Goal: Communication & Community: Answer question/provide support

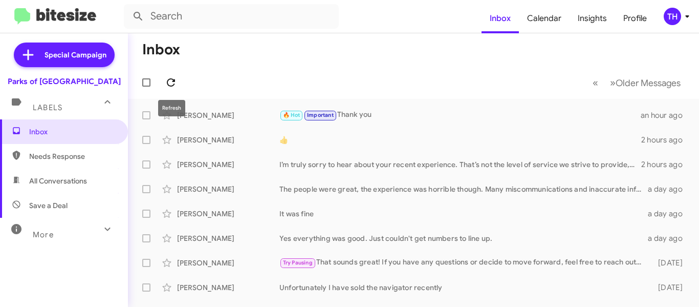
click at [174, 77] on icon at bounding box center [171, 82] width 12 height 12
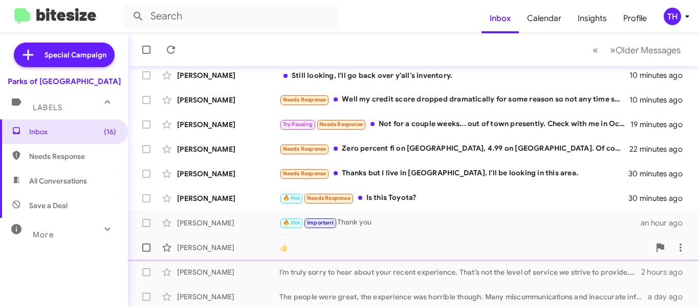
scroll to position [288, 0]
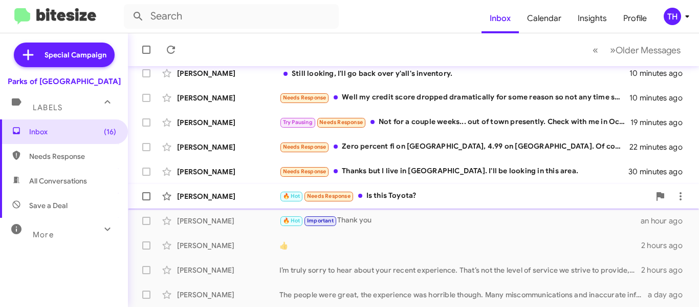
click at [248, 200] on div "[PERSON_NAME]" at bounding box center [228, 196] width 102 height 10
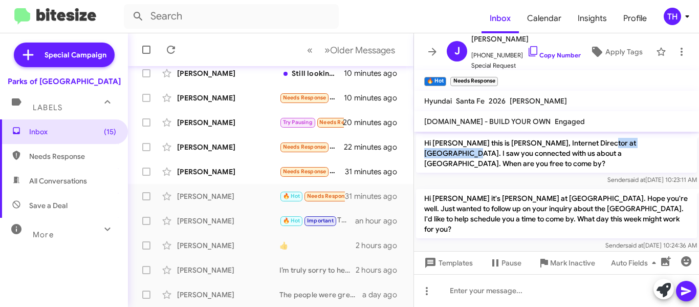
drag, startPoint x: 593, startPoint y: 145, endPoint x: 657, endPoint y: 141, distance: 64.1
click at [657, 141] on p "Hi [PERSON_NAME] this is [PERSON_NAME], Internet Director at [GEOGRAPHIC_DATA].…" at bounding box center [556, 153] width 281 height 39
copy p "Parks of [GEOGRAPHIC_DATA]"
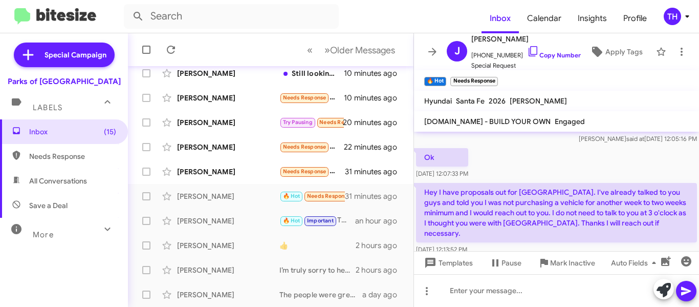
scroll to position [485, 0]
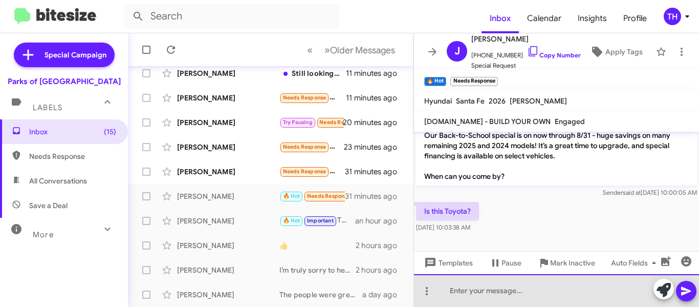
click at [488, 287] on div at bounding box center [556, 290] width 285 height 33
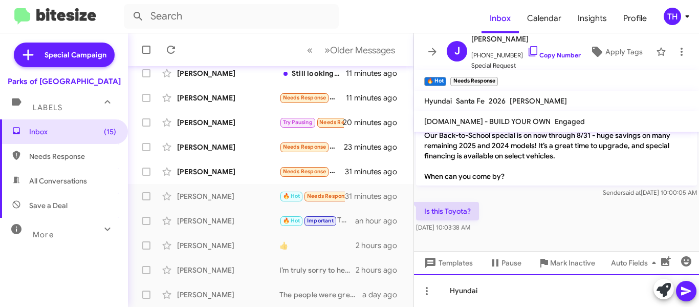
click at [448, 290] on div "Hyundai" at bounding box center [556, 290] width 285 height 33
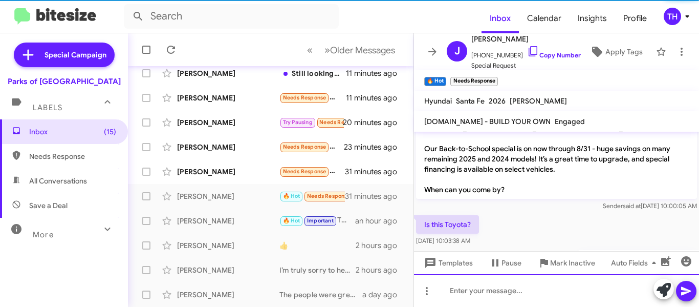
scroll to position [523, 0]
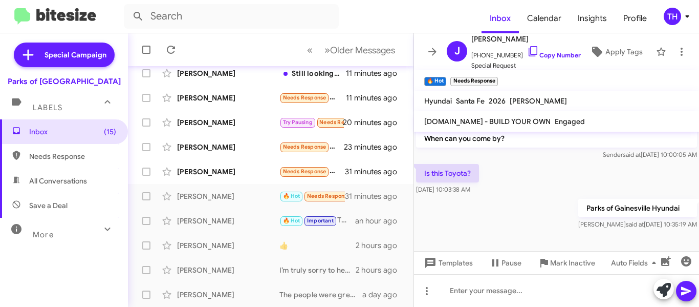
click at [437, 51] on icon at bounding box center [432, 52] width 12 height 12
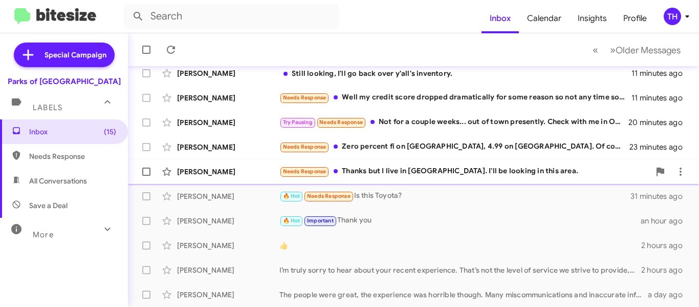
click at [255, 179] on div "[PERSON_NAME] Needs Response Thanks but I live in [GEOGRAPHIC_DATA]. I'll be lo…" at bounding box center [413, 171] width 555 height 20
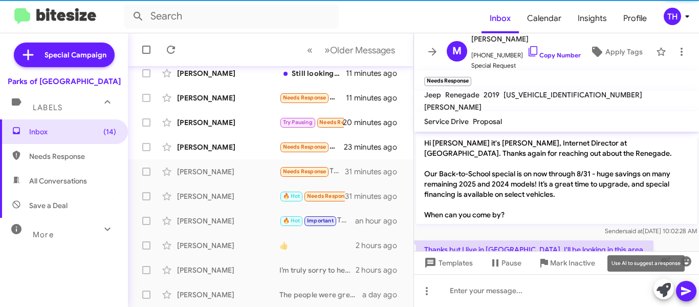
click at [664, 293] on icon at bounding box center [664, 290] width 14 height 14
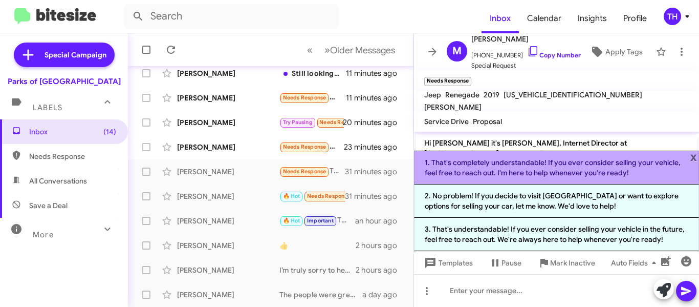
click at [517, 176] on li "1. That's completely understandable! If you ever consider selling your vehicle,…" at bounding box center [556, 168] width 285 height 34
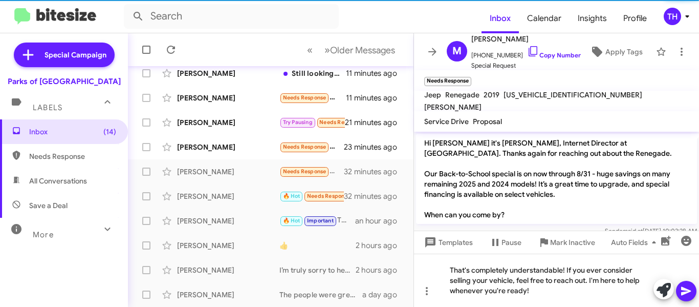
click at [687, 289] on icon at bounding box center [686, 291] width 10 height 9
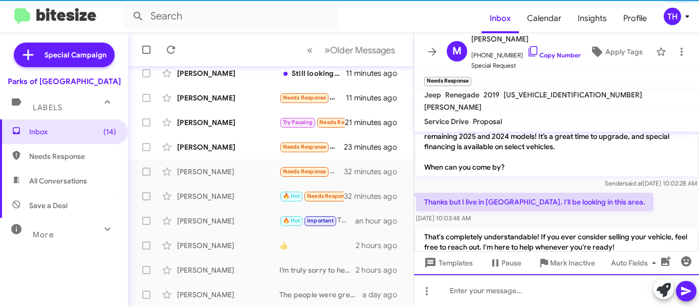
scroll to position [77, 0]
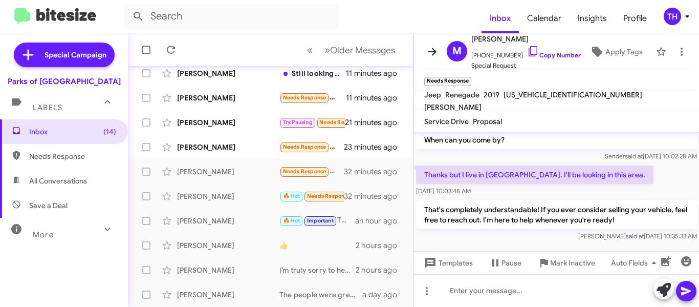
click at [426, 59] on button at bounding box center [432, 51] width 20 height 20
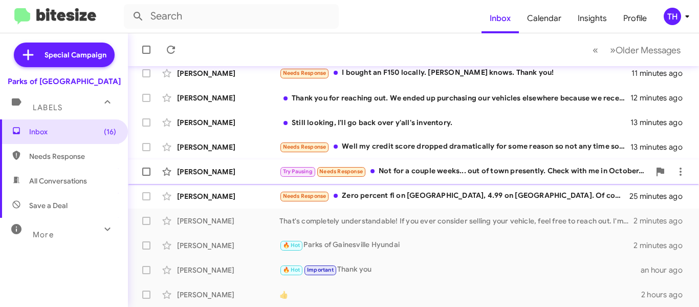
click at [250, 180] on div "[PERSON_NAME] Try Pausing Needs Response Not for a couple weeks... out of town …" at bounding box center [413, 171] width 555 height 20
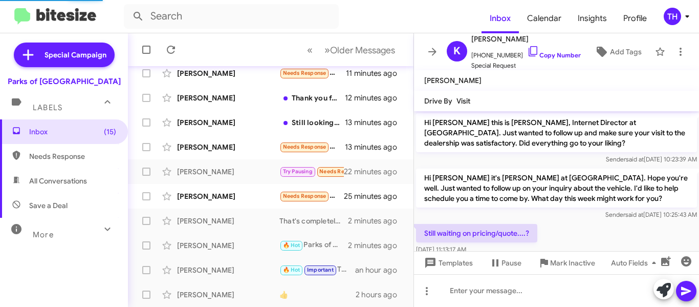
scroll to position [212, 0]
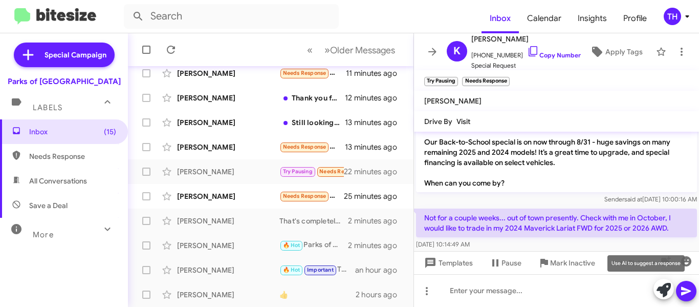
click at [664, 287] on icon at bounding box center [664, 290] width 14 height 14
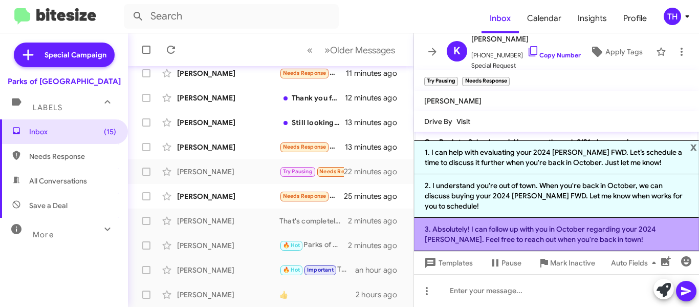
click at [468, 227] on li "3. Absolutely! I can follow up with you in October regarding your 2024 [PERSON_…" at bounding box center [556, 234] width 285 height 33
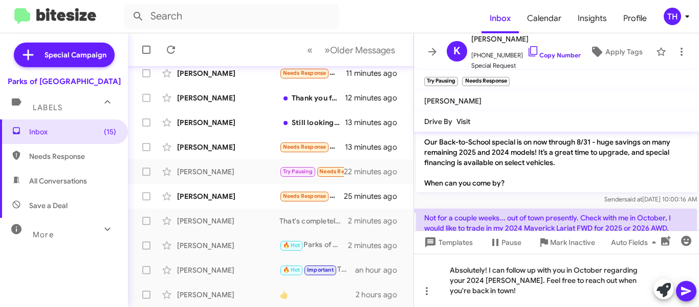
click at [691, 288] on icon at bounding box center [686, 291] width 12 height 12
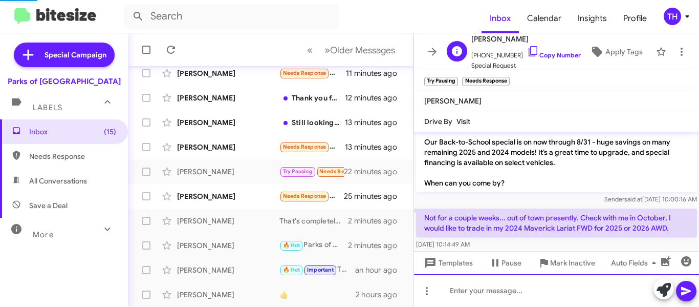
scroll to position [0, 0]
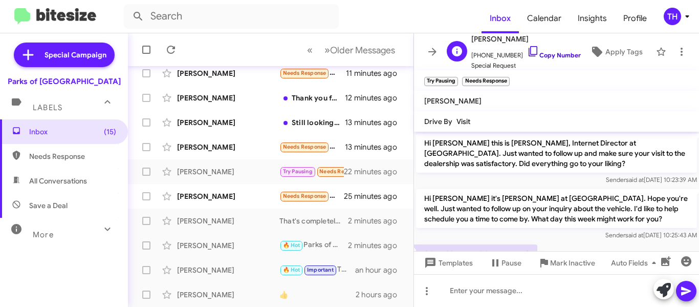
click at [527, 51] on icon at bounding box center [533, 51] width 12 height 12
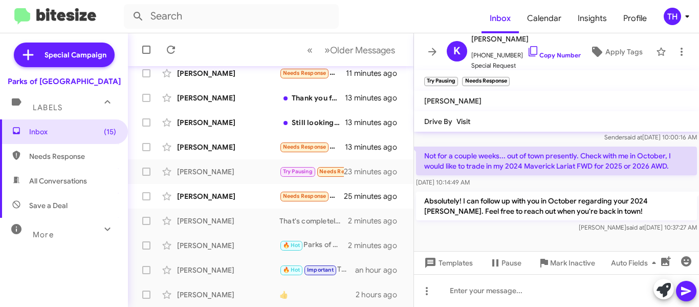
scroll to position [281, 0]
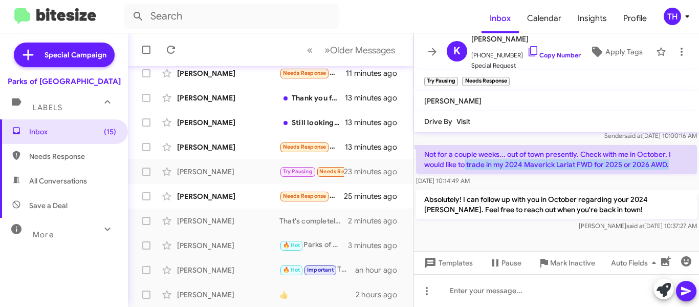
drag, startPoint x: 466, startPoint y: 163, endPoint x: 669, endPoint y: 162, distance: 202.7
click at [669, 162] on p "Not for a couple weeks... out of town presently. Check with me in October, I wo…" at bounding box center [556, 159] width 281 height 29
copy p "trade in my 2024 Maverick Lariat FWD for 2025 or 2026 AWD."
click at [434, 50] on icon at bounding box center [432, 52] width 8 height 8
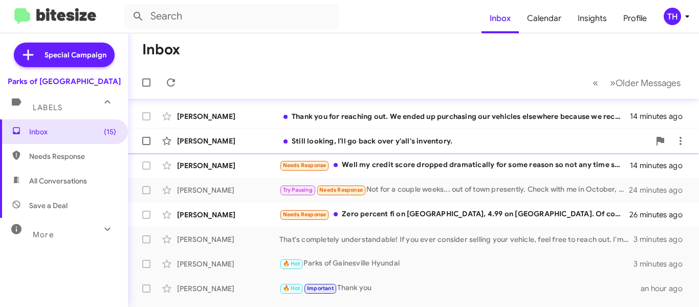
scroll to position [237, 0]
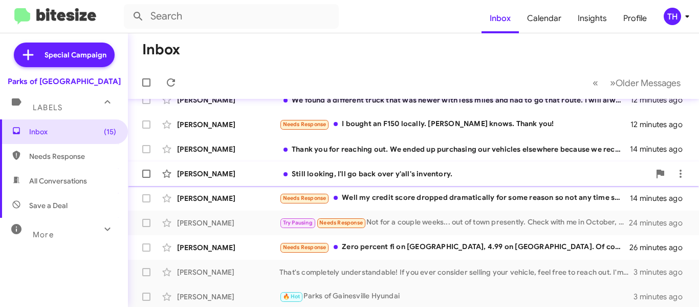
click at [264, 178] on div "[PERSON_NAME]" at bounding box center [228, 173] width 102 height 10
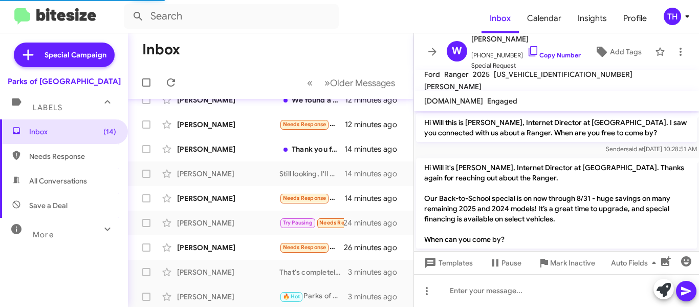
scroll to position [16, 0]
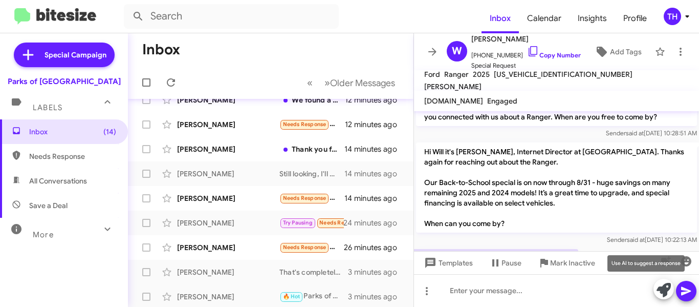
click at [660, 286] on icon at bounding box center [664, 290] width 14 height 14
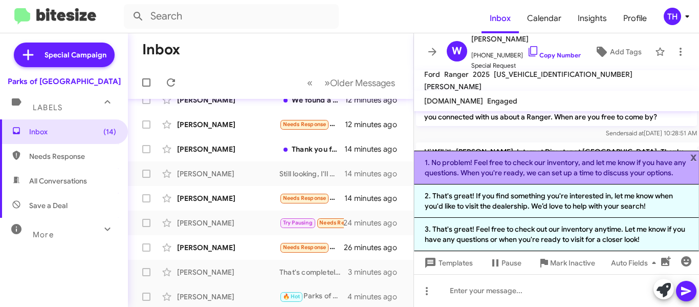
click at [485, 170] on li "1. No problem! Feel free to check our inventory, and let me know if you have an…" at bounding box center [556, 168] width 285 height 34
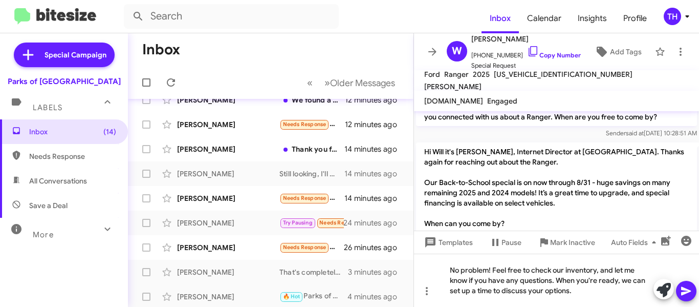
click at [690, 293] on icon at bounding box center [686, 291] width 12 height 12
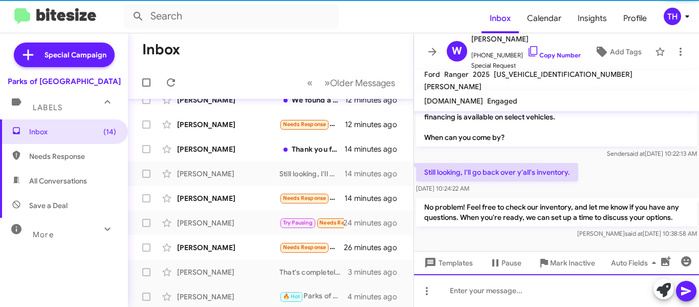
scroll to position [105, 0]
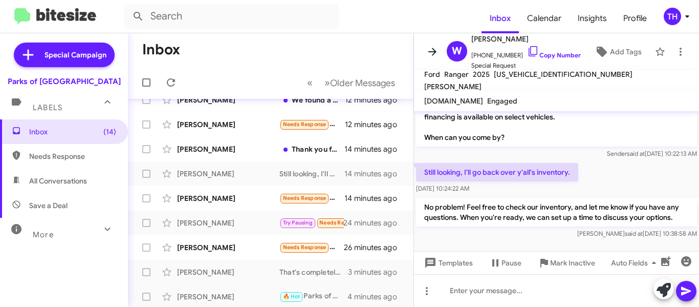
click at [433, 56] on icon at bounding box center [432, 52] width 12 height 12
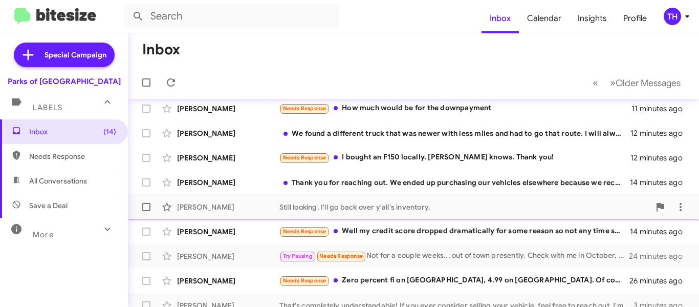
scroll to position [185, 0]
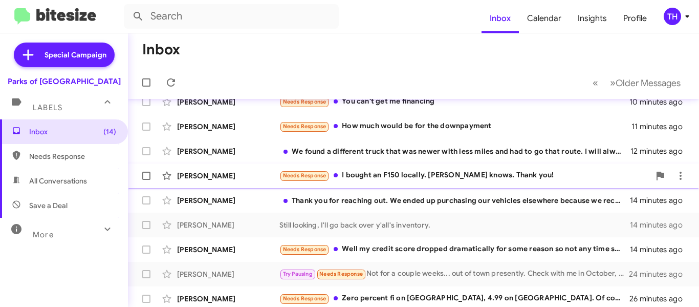
click at [249, 181] on div "[PERSON_NAME] Needs Response I bought an F150 locally. [PERSON_NAME] knows. Tha…" at bounding box center [413, 175] width 555 height 20
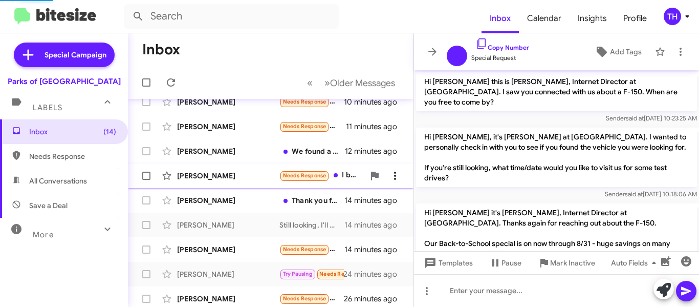
scroll to position [95, 0]
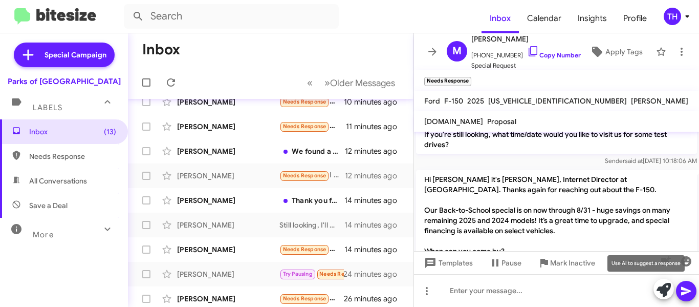
click at [657, 288] on icon at bounding box center [664, 290] width 14 height 14
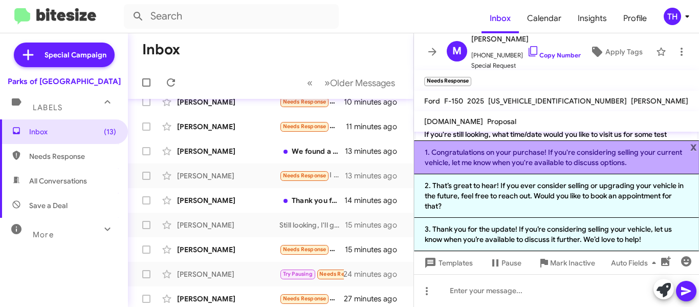
click at [465, 163] on li "1. Congratulations on your purchase! If you're considering selling your current…" at bounding box center [556, 157] width 285 height 34
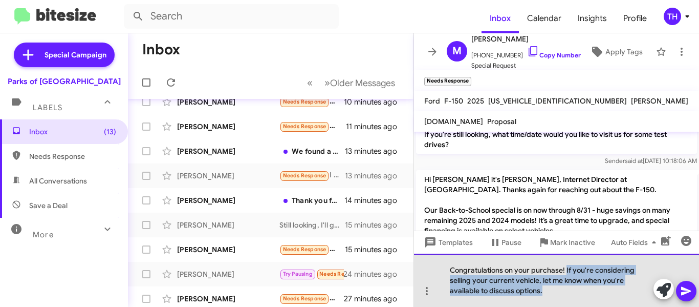
drag, startPoint x: 566, startPoint y: 269, endPoint x: 583, endPoint y: 296, distance: 32.0
click at [583, 296] on div "Congratulations on your purchase! If you're considering selling your current ve…" at bounding box center [556, 279] width 285 height 53
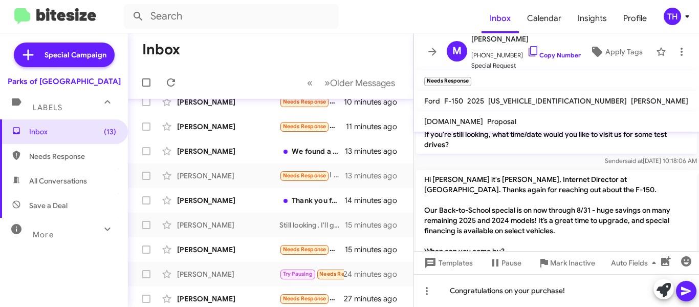
click at [691, 291] on icon at bounding box center [686, 291] width 12 height 12
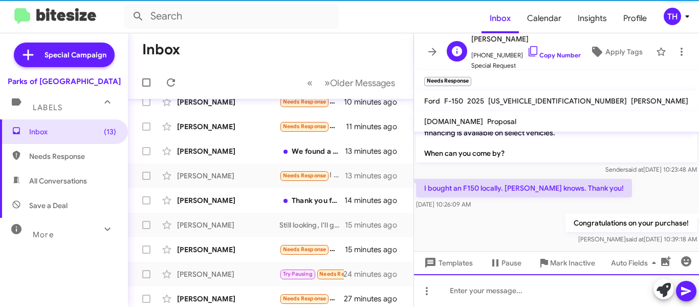
scroll to position [195, 0]
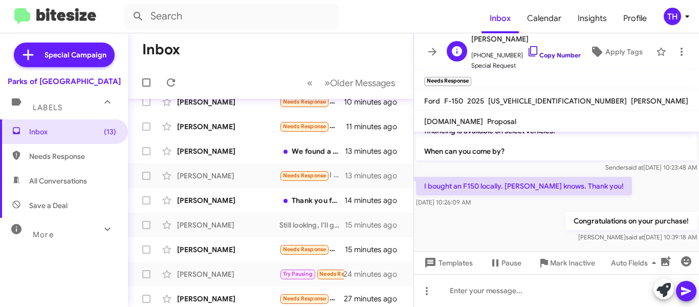
click at [527, 53] on icon at bounding box center [533, 51] width 12 height 12
click at [425, 53] on span at bounding box center [432, 52] width 20 height 12
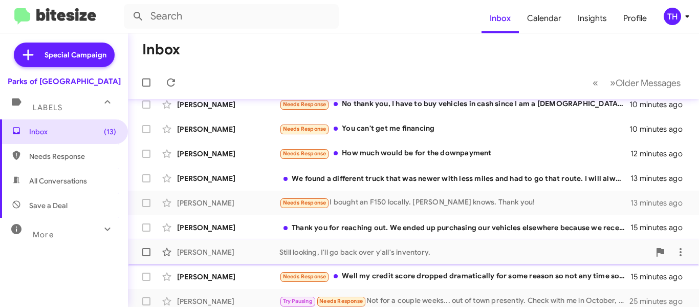
scroll to position [134, 0]
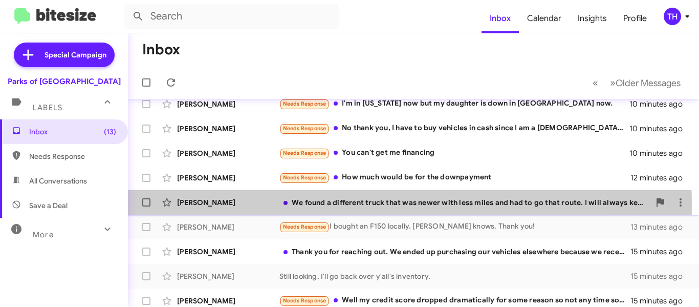
click at [259, 205] on div "[PERSON_NAME]" at bounding box center [228, 202] width 102 height 10
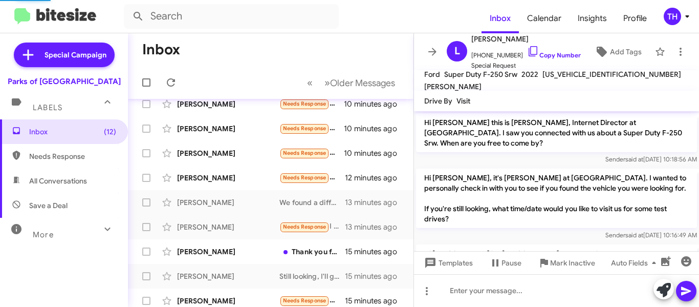
scroll to position [156, 0]
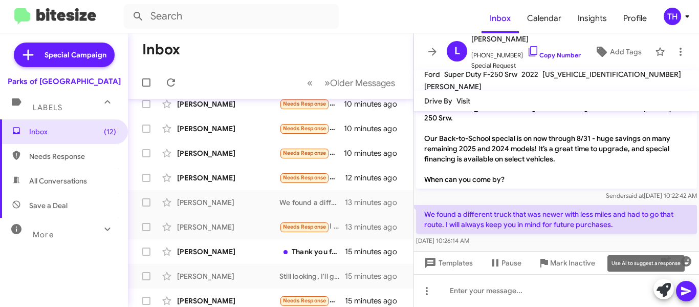
click at [663, 285] on icon at bounding box center [664, 290] width 14 height 14
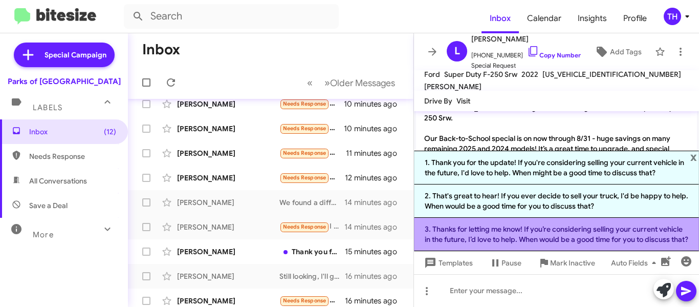
click at [461, 218] on li "3. Thanks for letting me know! If you’re considering selling your current vehic…" at bounding box center [556, 234] width 285 height 33
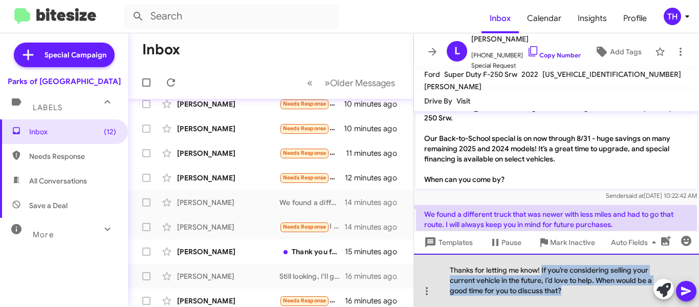
drag, startPoint x: 544, startPoint y: 271, endPoint x: 598, endPoint y: 303, distance: 63.6
click at [595, 299] on div "Thanks for letting me know! If you’re considering selling your current vehicle …" at bounding box center [556, 279] width 285 height 53
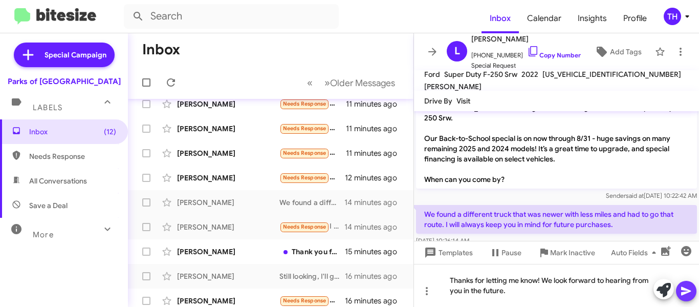
click at [686, 286] on icon at bounding box center [686, 291] width 12 height 12
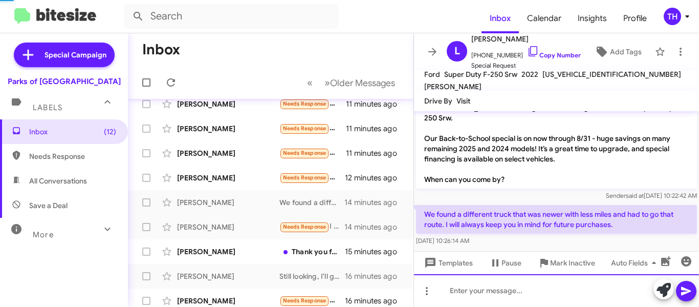
scroll to position [0, 0]
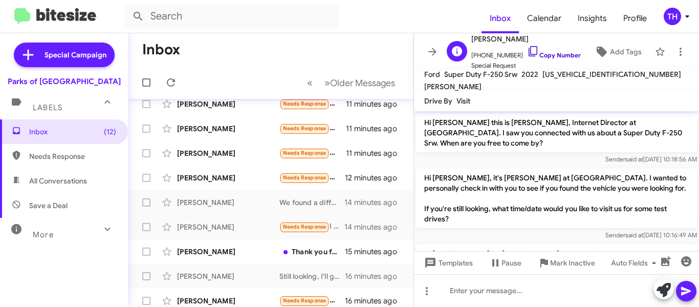
click at [556, 57] on link "Copy Number" at bounding box center [554, 55] width 54 height 8
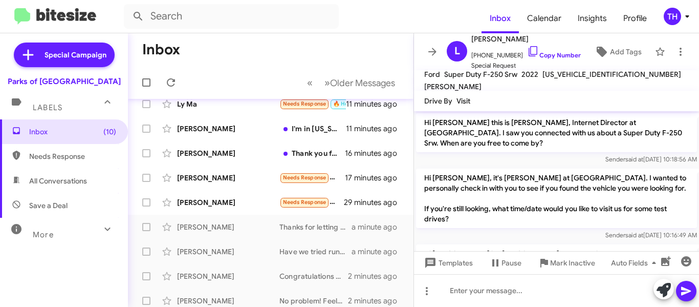
scroll to position [159, 0]
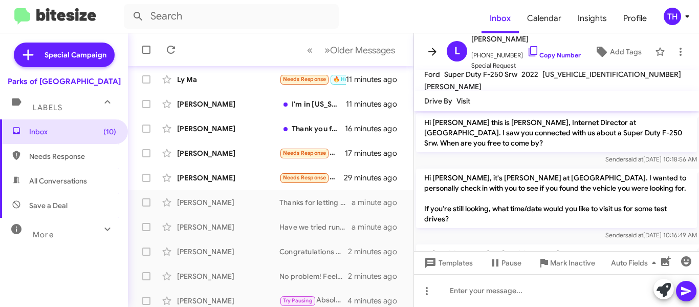
click at [428, 51] on icon at bounding box center [432, 52] width 12 height 12
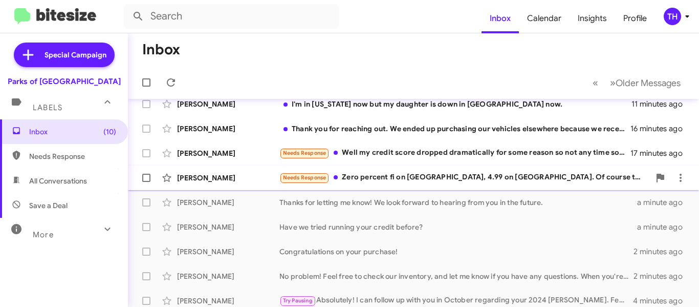
scroll to position [108, 0]
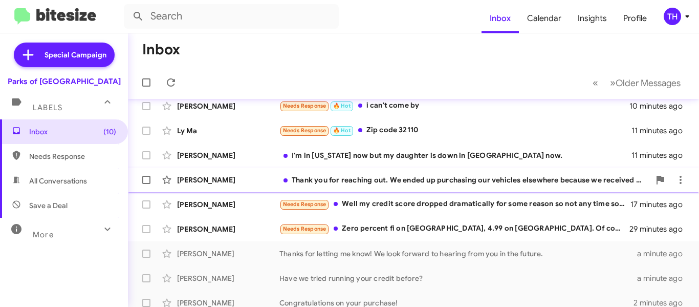
click at [261, 182] on div "[PERSON_NAME]" at bounding box center [228, 180] width 102 height 10
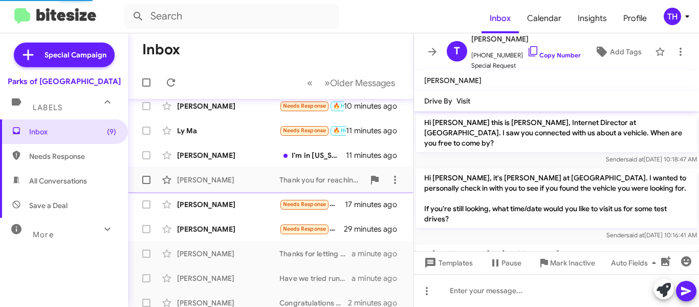
scroll to position [146, 0]
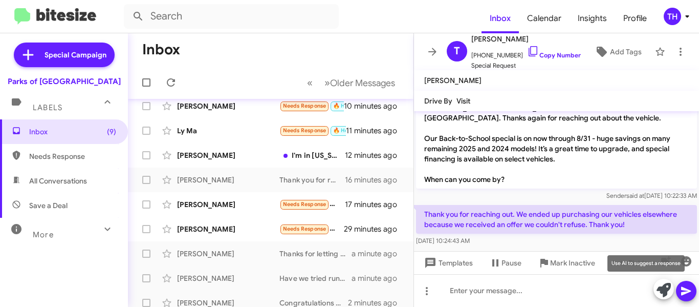
click at [660, 288] on icon at bounding box center [664, 290] width 14 height 14
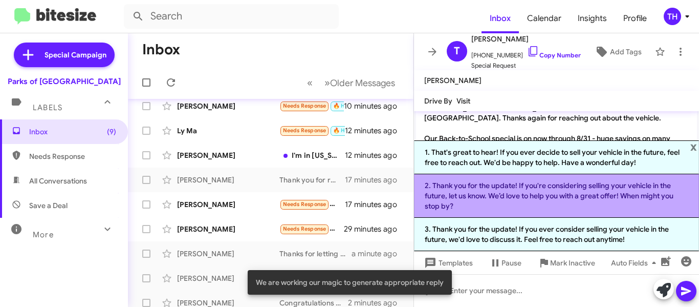
click at [473, 196] on li "2. Thank you for the update! If you're considering selling your vehicle in the …" at bounding box center [556, 196] width 285 height 44
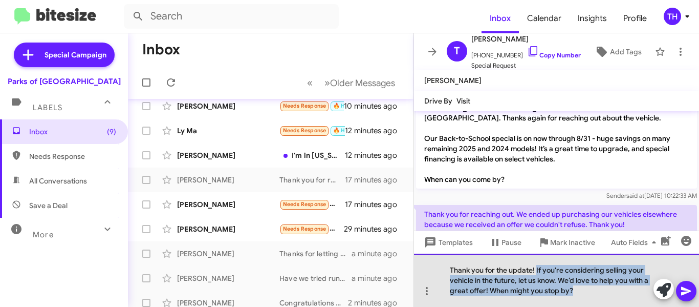
drag, startPoint x: 536, startPoint y: 270, endPoint x: 587, endPoint y: 303, distance: 59.6
click at [587, 303] on div "Thank you for the update! If you're considering selling your vehicle in the fut…" at bounding box center [556, 279] width 285 height 53
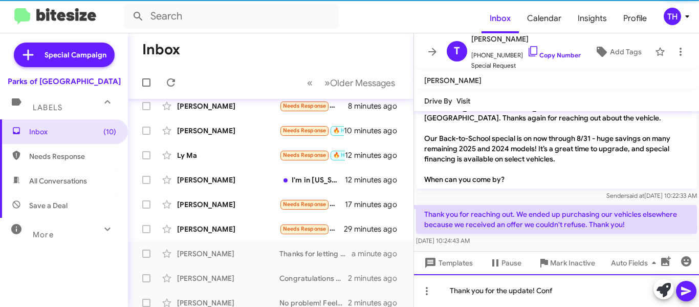
scroll to position [132, 0]
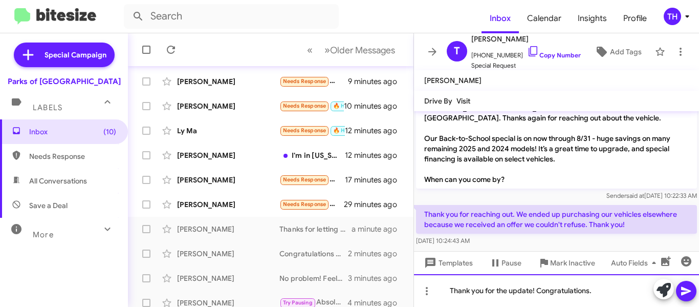
click at [619, 296] on div "Thank you for the update! Congratulations." at bounding box center [556, 290] width 285 height 33
click at [681, 291] on icon at bounding box center [686, 291] width 12 height 12
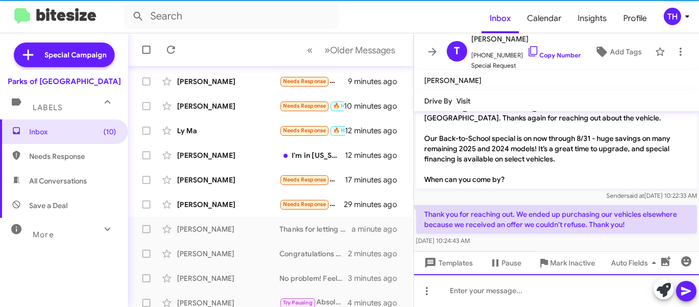
scroll to position [0, 0]
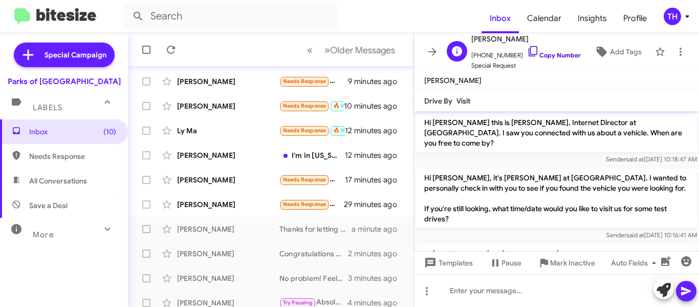
click at [560, 56] on link "Copy Number" at bounding box center [554, 55] width 54 height 8
click at [169, 51] on icon at bounding box center [171, 50] width 12 height 12
click at [434, 52] on icon at bounding box center [432, 52] width 8 height 8
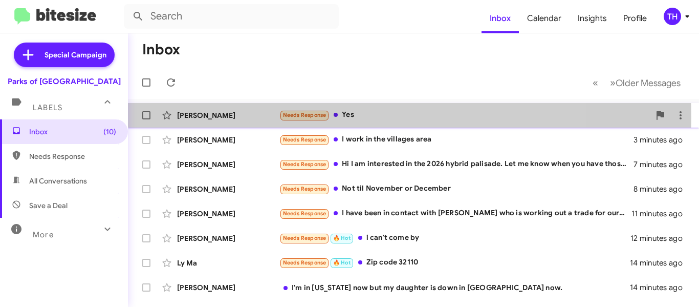
click at [249, 117] on div "[PERSON_NAME]" at bounding box center [228, 115] width 102 height 10
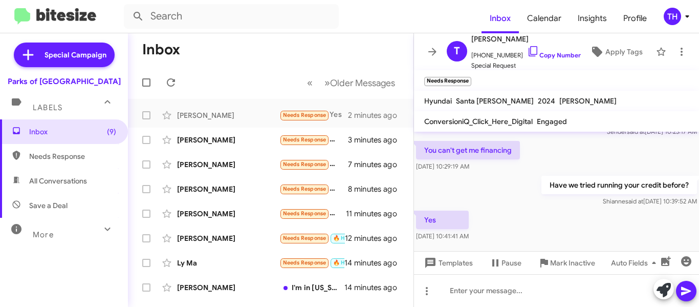
scroll to position [243, 0]
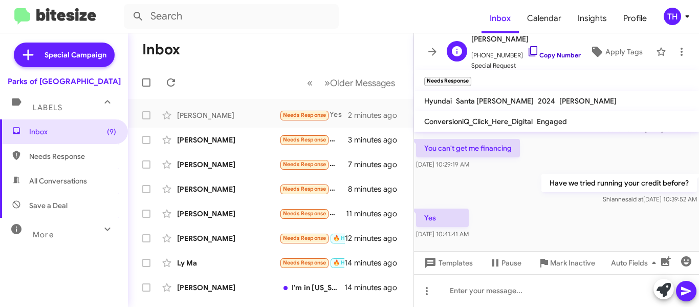
click at [552, 56] on link "Copy Number" at bounding box center [554, 55] width 54 height 8
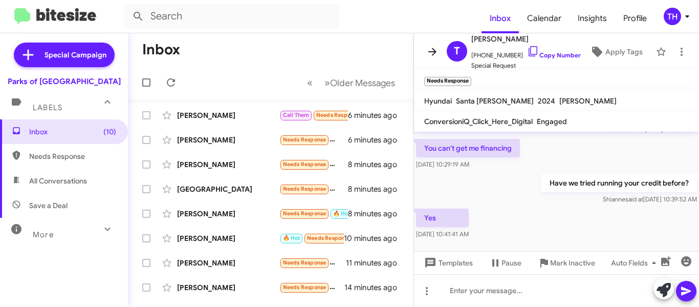
click at [428, 45] on button at bounding box center [432, 51] width 20 height 20
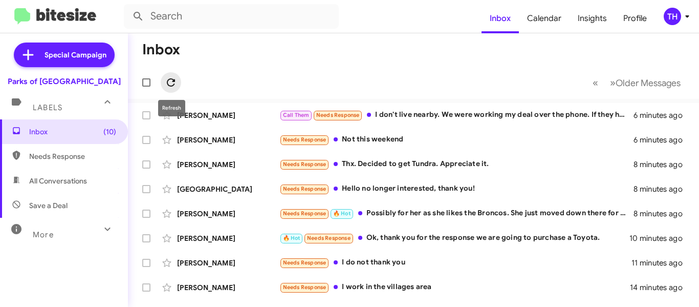
click at [171, 80] on icon at bounding box center [171, 82] width 12 height 12
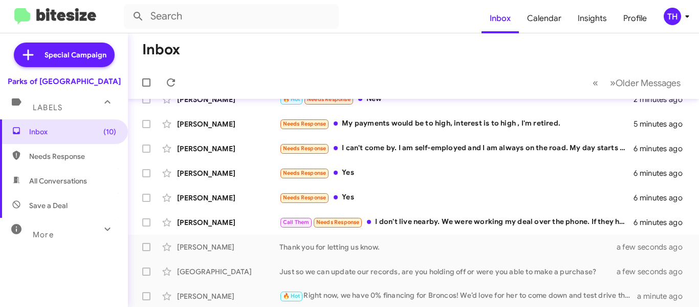
scroll to position [51, 0]
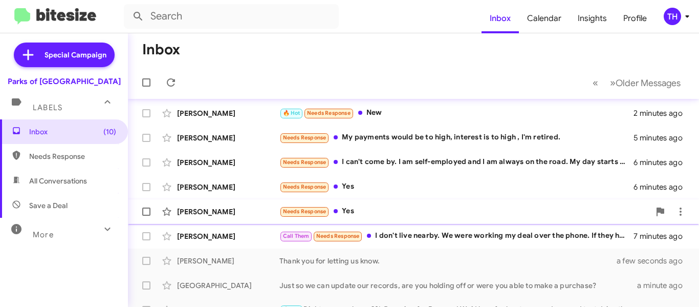
click at [241, 213] on div "[PERSON_NAME]" at bounding box center [228, 211] width 102 height 10
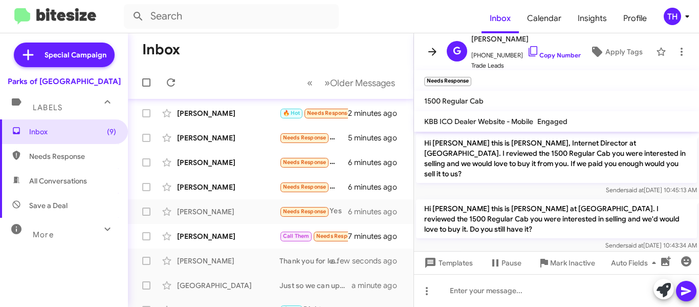
click at [433, 54] on icon at bounding box center [432, 52] width 12 height 12
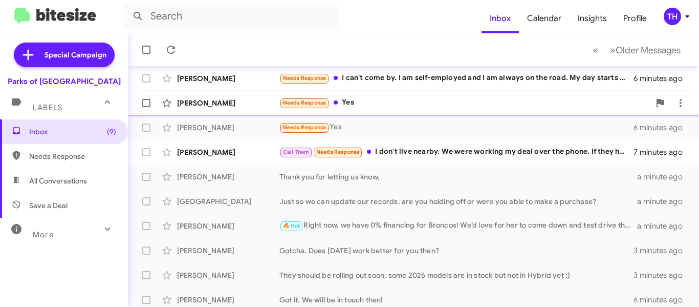
scroll to position [154, 0]
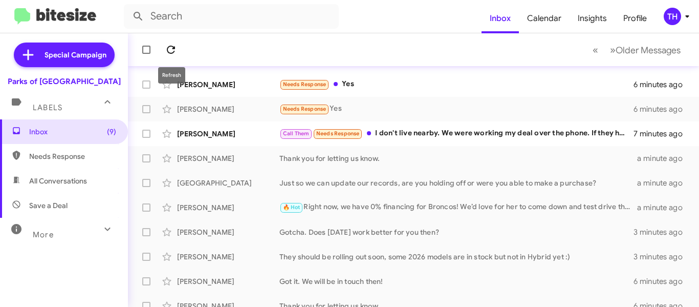
click at [175, 54] on icon at bounding box center [171, 50] width 12 height 12
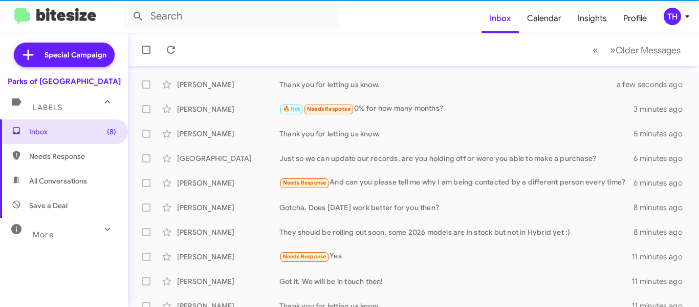
scroll to position [252, 0]
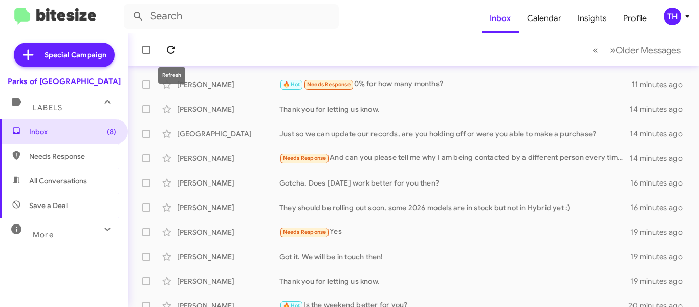
click at [176, 52] on icon at bounding box center [171, 50] width 12 height 12
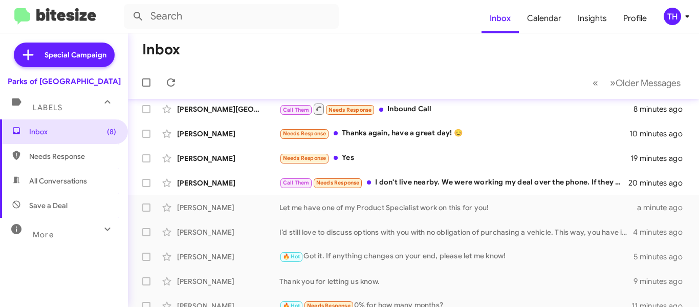
scroll to position [0, 0]
